Goal: Task Accomplishment & Management: Use online tool/utility

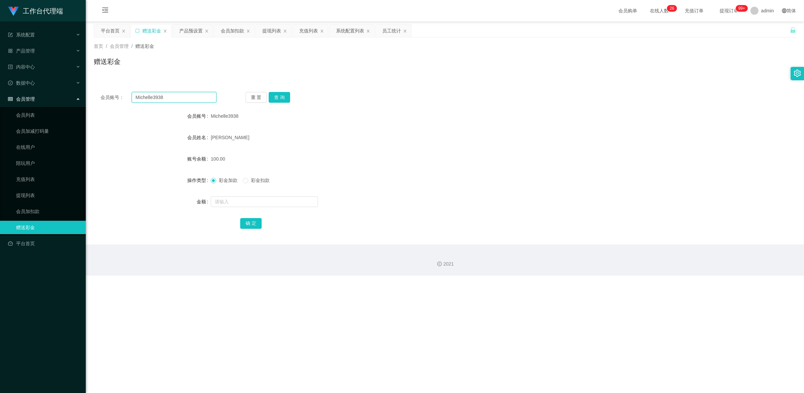
drag, startPoint x: 176, startPoint y: 99, endPoint x: 110, endPoint y: 96, distance: 66.4
click at [83, 82] on section "工作台代理端 系统配置 系统配置列表 管理员列表 管理员分组 systemPays 产品管理 产品列表 产品预设置 开奖记录 注单管理 即时注单 内容中心 站…" at bounding box center [402, 138] width 804 height 276
paste input "83557689"
type input "83557689"
drag, startPoint x: 283, startPoint y: 99, endPoint x: 283, endPoint y: 107, distance: 8.4
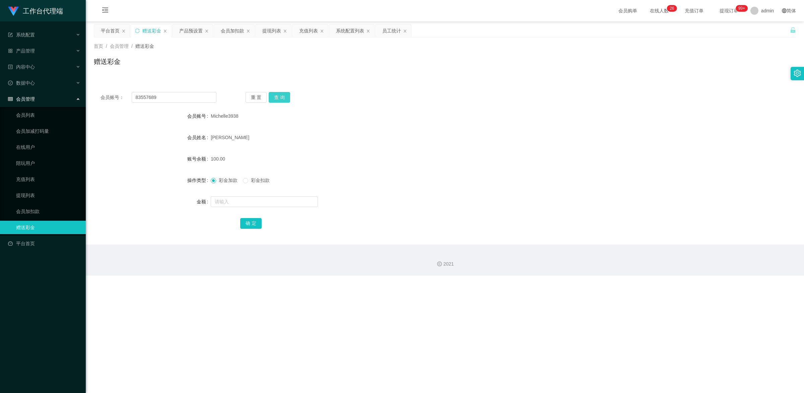
click at [283, 99] on button "查 询" at bounding box center [279, 97] width 21 height 11
click at [248, 203] on input "text" at bounding box center [264, 202] width 107 height 11
type input "100"
click at [250, 218] on button "确 定" at bounding box center [250, 223] width 21 height 11
drag, startPoint x: 172, startPoint y: 94, endPoint x: 72, endPoint y: 70, distance: 102.3
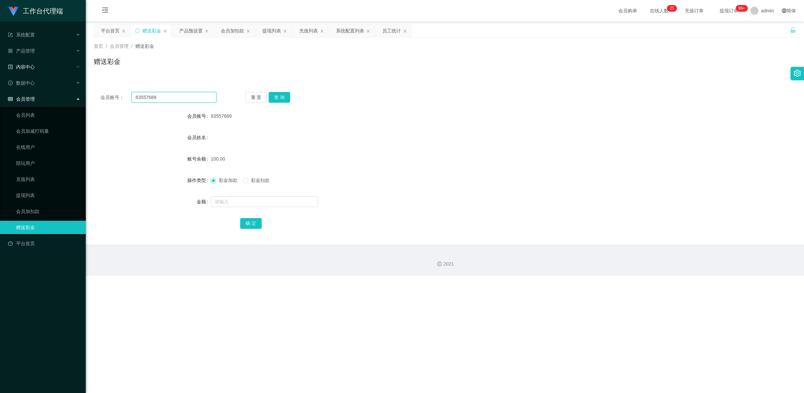
click at [79, 71] on section "工作台代理端 系统配置 系统配置列表 管理员列表 管理员分组 systemPays 产品管理 产品列表 产品预设置 开奖记录 注单管理 即时注单 内容中心 站…" at bounding box center [402, 138] width 804 height 276
click at [282, 99] on button "查 询" at bounding box center [279, 97] width 21 height 11
drag, startPoint x: 167, startPoint y: 94, endPoint x: 128, endPoint y: 86, distance: 39.9
click at [129, 86] on div "会员账号： 83557689 重 置 查 询 会员账号 83557689 会员姓名 账号余额 100.00 操作类型 彩金加款 彩金扣款 金额 确 定" at bounding box center [445, 164] width 702 height 159
click at [282, 98] on button "查 询" at bounding box center [279, 97] width 21 height 11
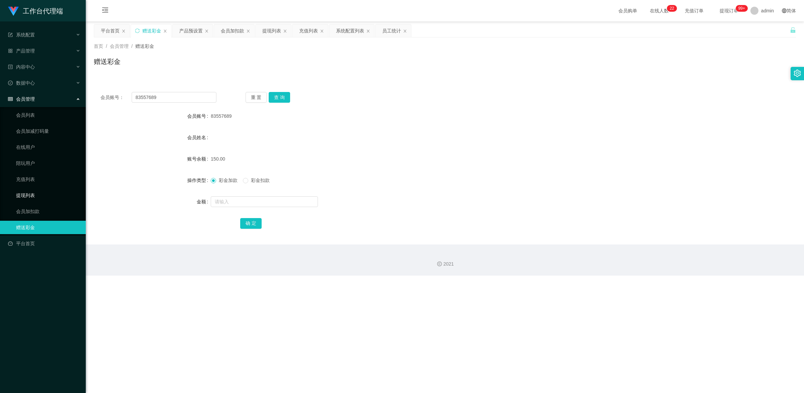
click at [59, 194] on link "提现列表" at bounding box center [48, 195] width 64 height 13
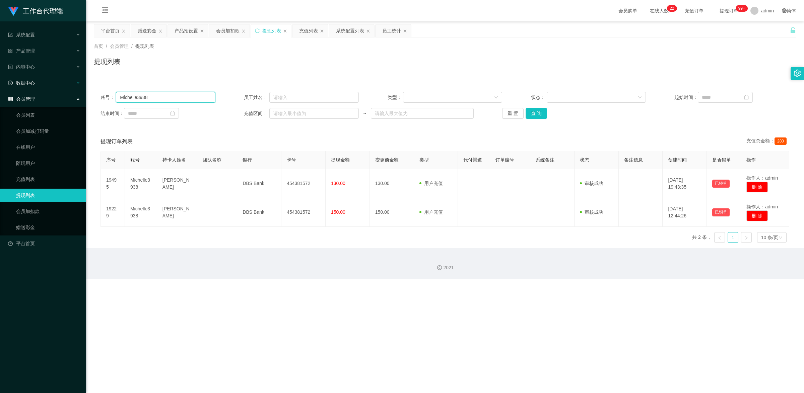
drag, startPoint x: 160, startPoint y: 98, endPoint x: 63, endPoint y: 87, distance: 97.7
click at [63, 87] on section "工作台代理端 系统配置 系统配置列表 管理员列表 管理员分组 systemPays 产品管理 产品列表 产品预设置 开奖记录 注单管理 即时注单 内容中心 站…" at bounding box center [402, 140] width 804 height 280
paste input "83557689"
type input "83557689"
click at [541, 118] on button "查 询" at bounding box center [535, 113] width 21 height 11
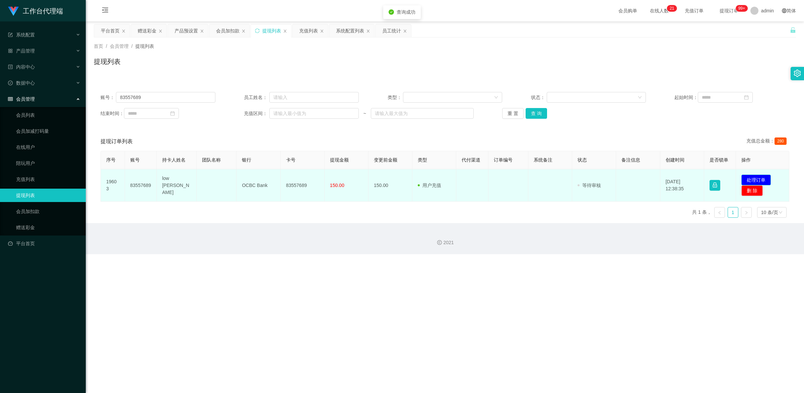
click at [748, 178] on button "处理订单" at bounding box center [755, 180] width 29 height 11
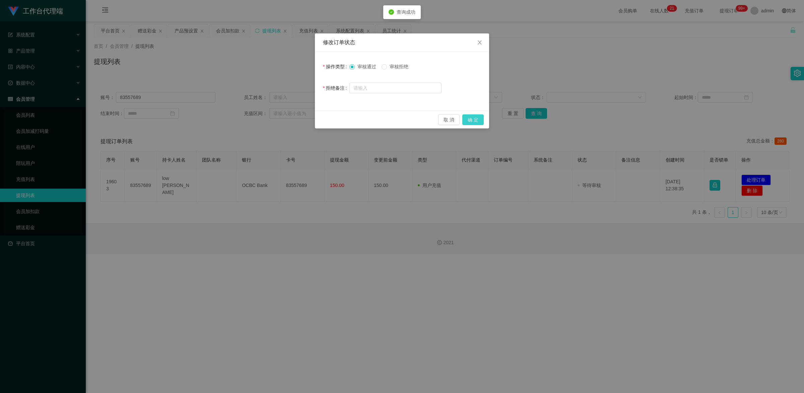
click at [479, 118] on button "确 定" at bounding box center [472, 120] width 21 height 11
